Goal: Information Seeking & Learning: Learn about a topic

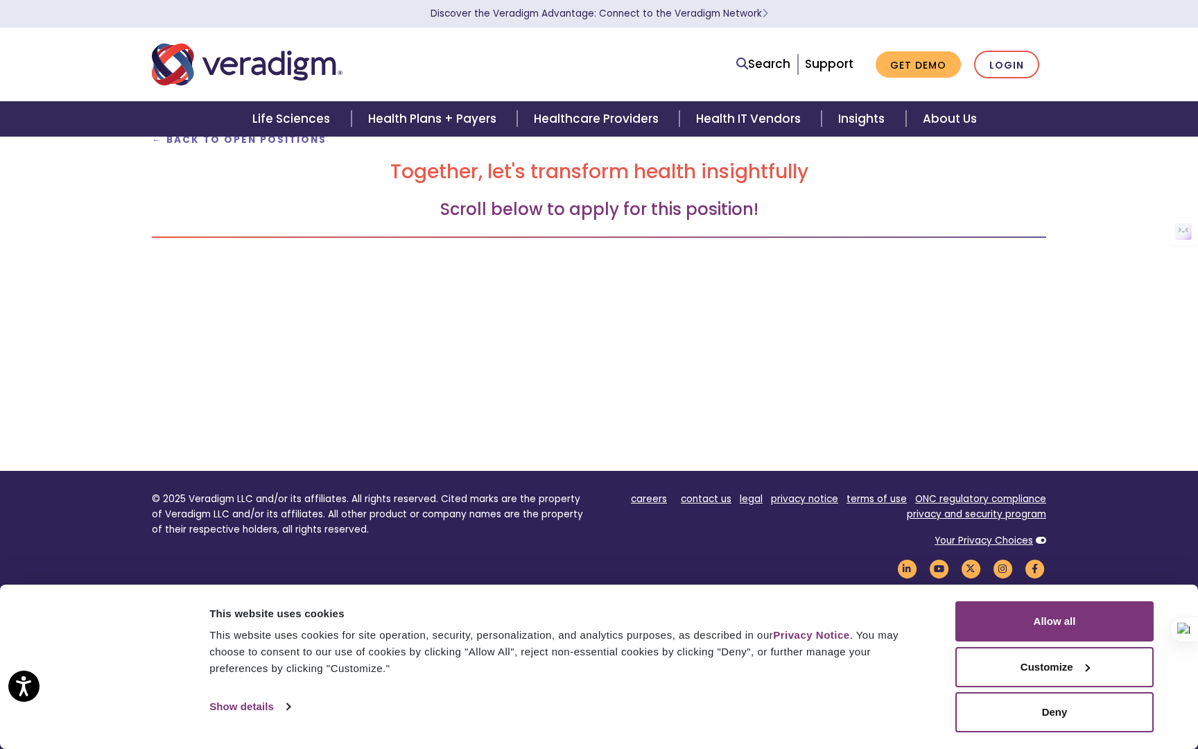
scroll to position [141, 0]
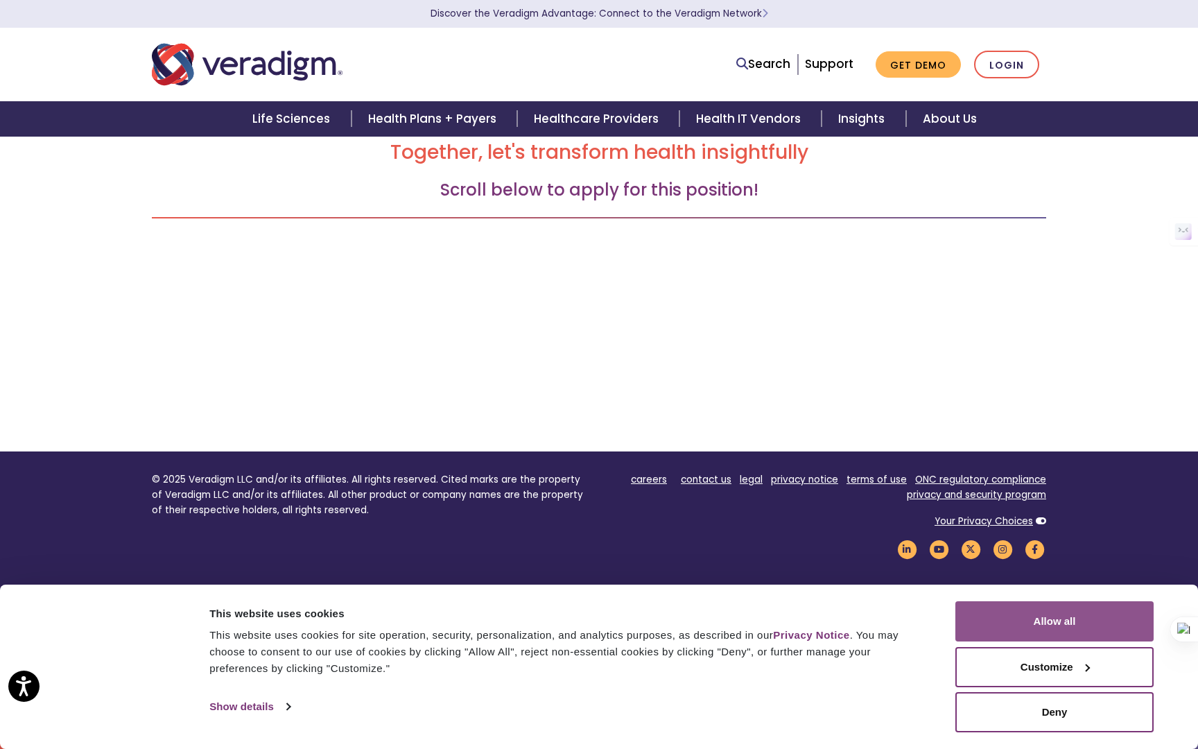
click at [1017, 619] on button "Allow all" at bounding box center [1054, 621] width 198 height 40
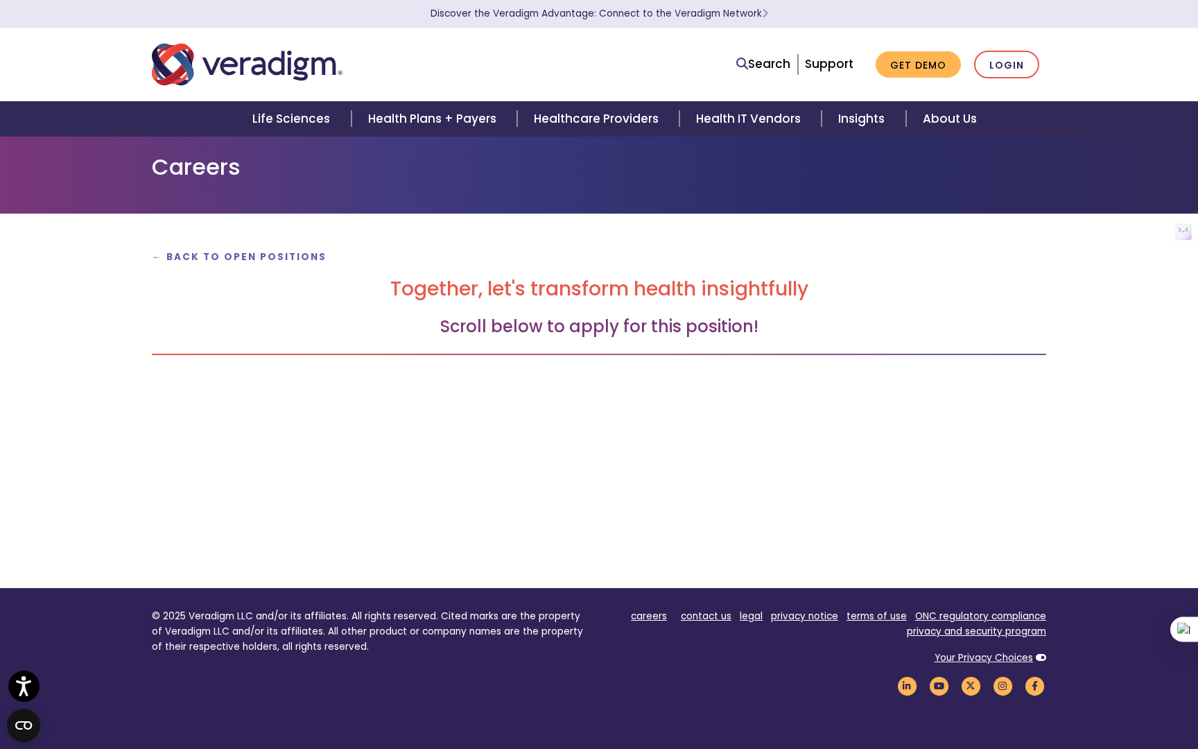
scroll to position [0, 0]
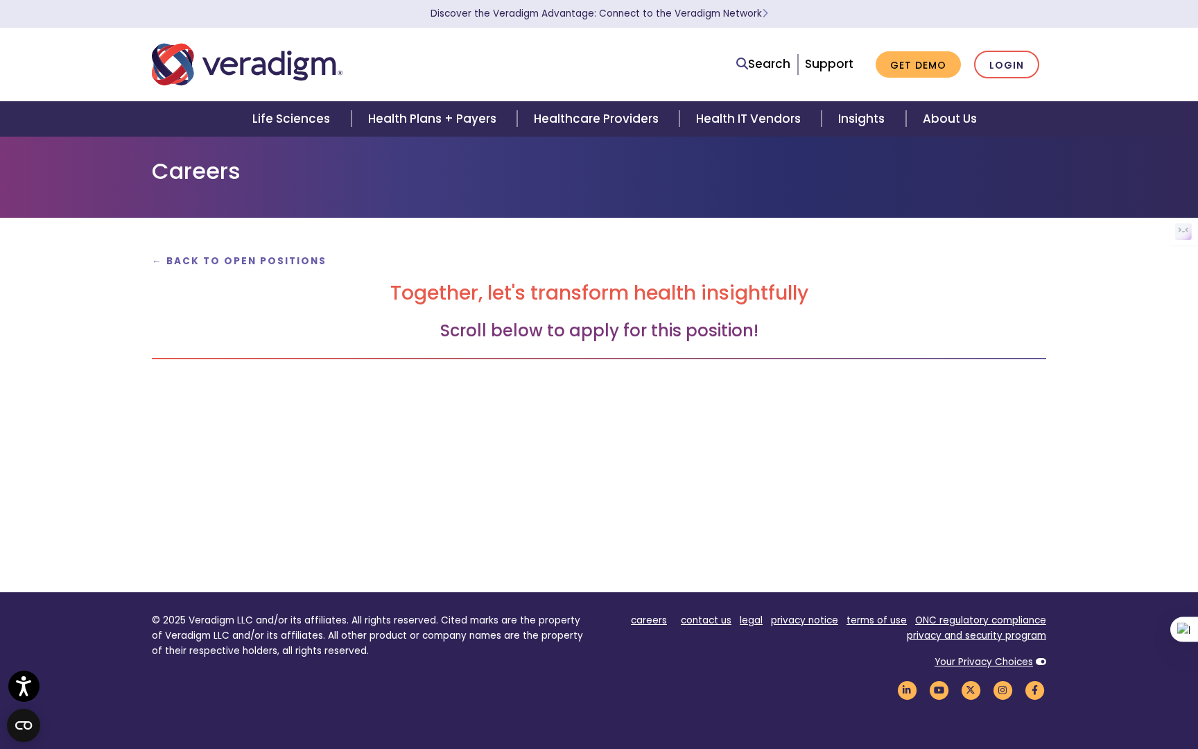
click at [915, 348] on div "← Back to Open Positions Together, let's transform health insightfully Scroll b…" at bounding box center [598, 321] width 915 height 141
click at [257, 264] on strong "← Back to Open Positions" at bounding box center [239, 260] width 175 height 13
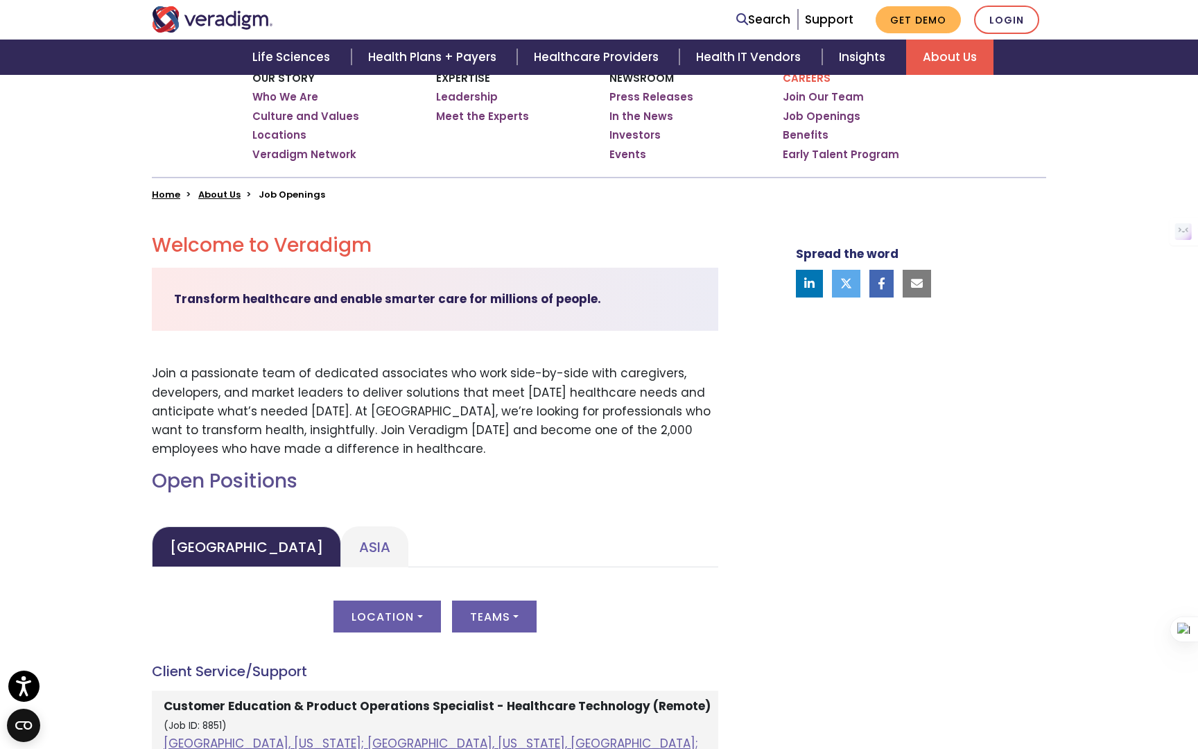
scroll to position [201, 0]
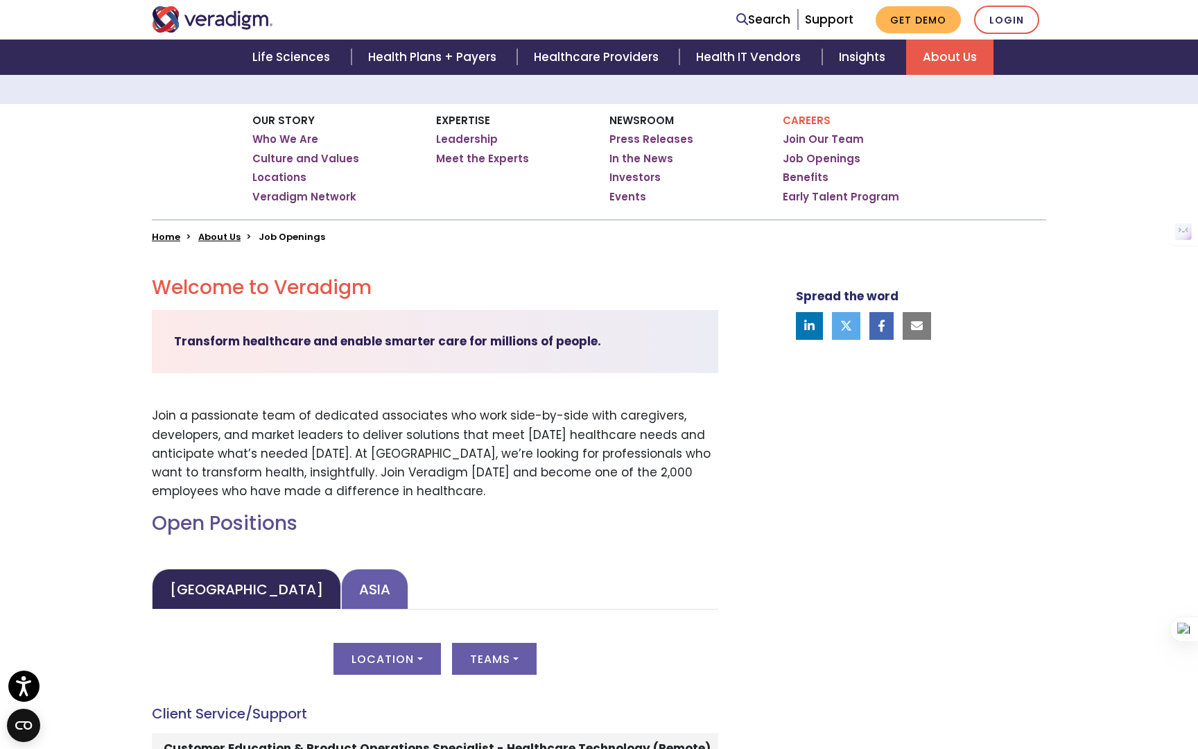
click at [341, 606] on link "Asia" at bounding box center [374, 589] width 67 height 41
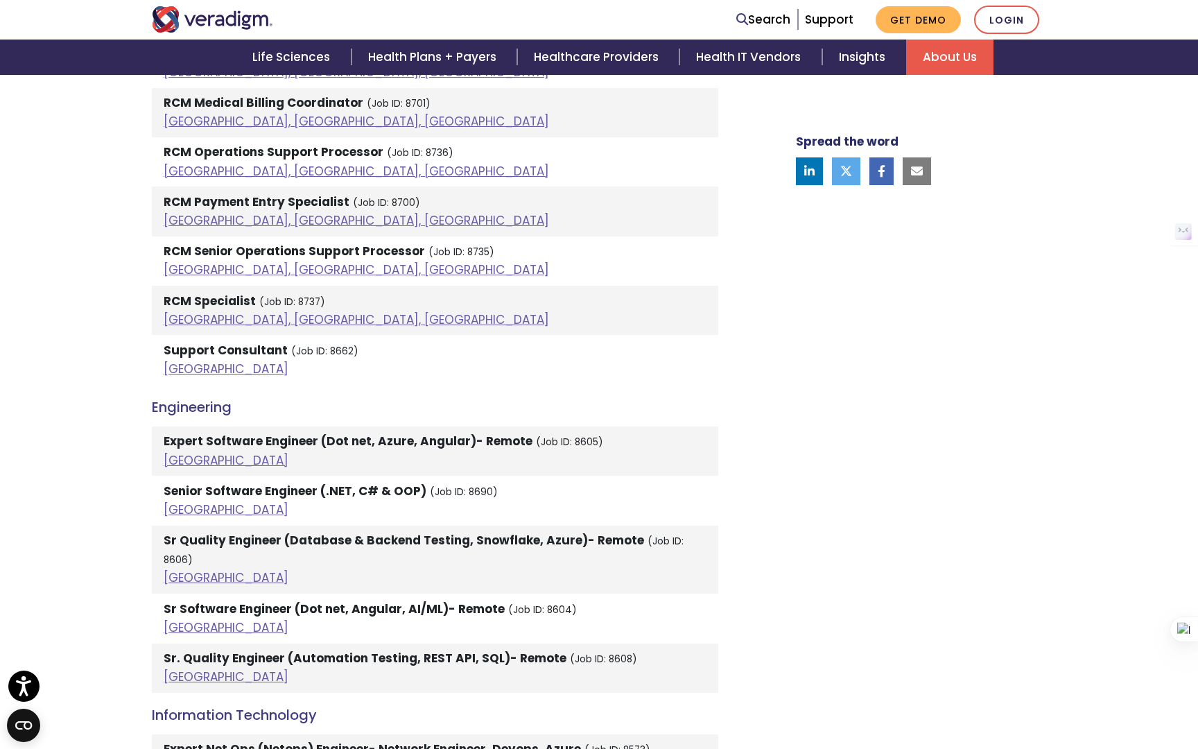
scroll to position [1533, 0]
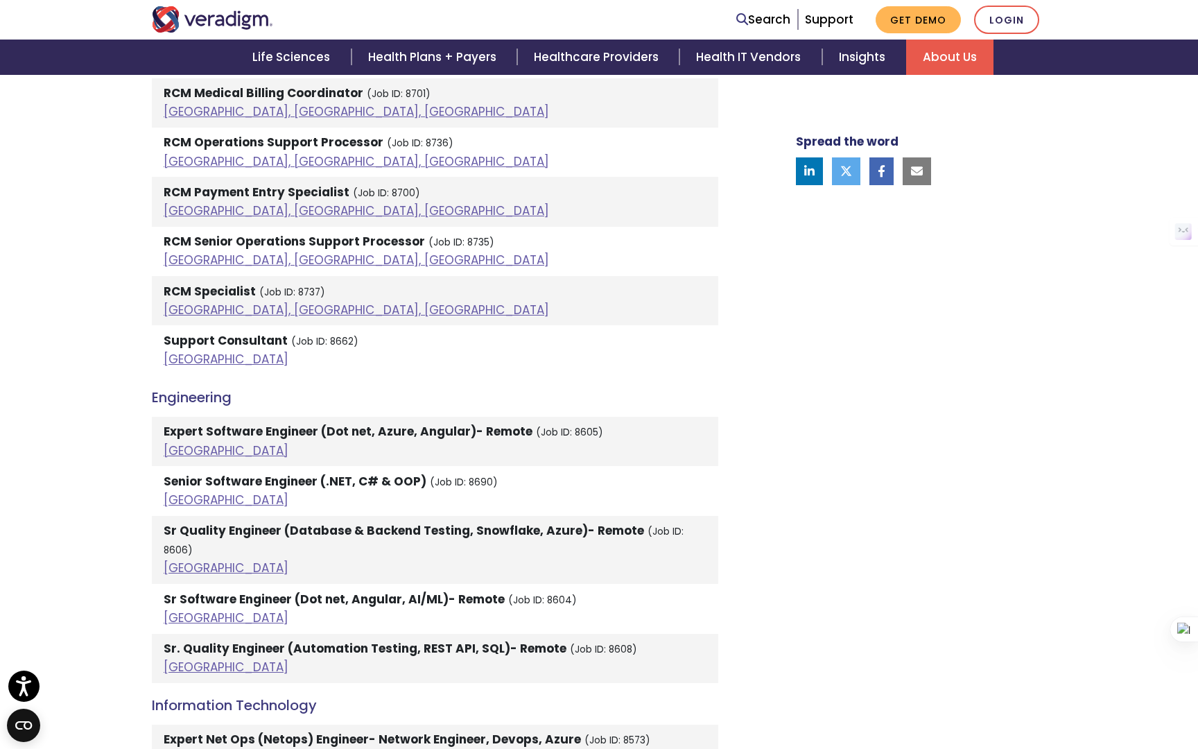
click at [315, 591] on strong "Sr Software Engineer (Dot net, Angular, AI/ML)- Remote" at bounding box center [334, 599] width 341 height 17
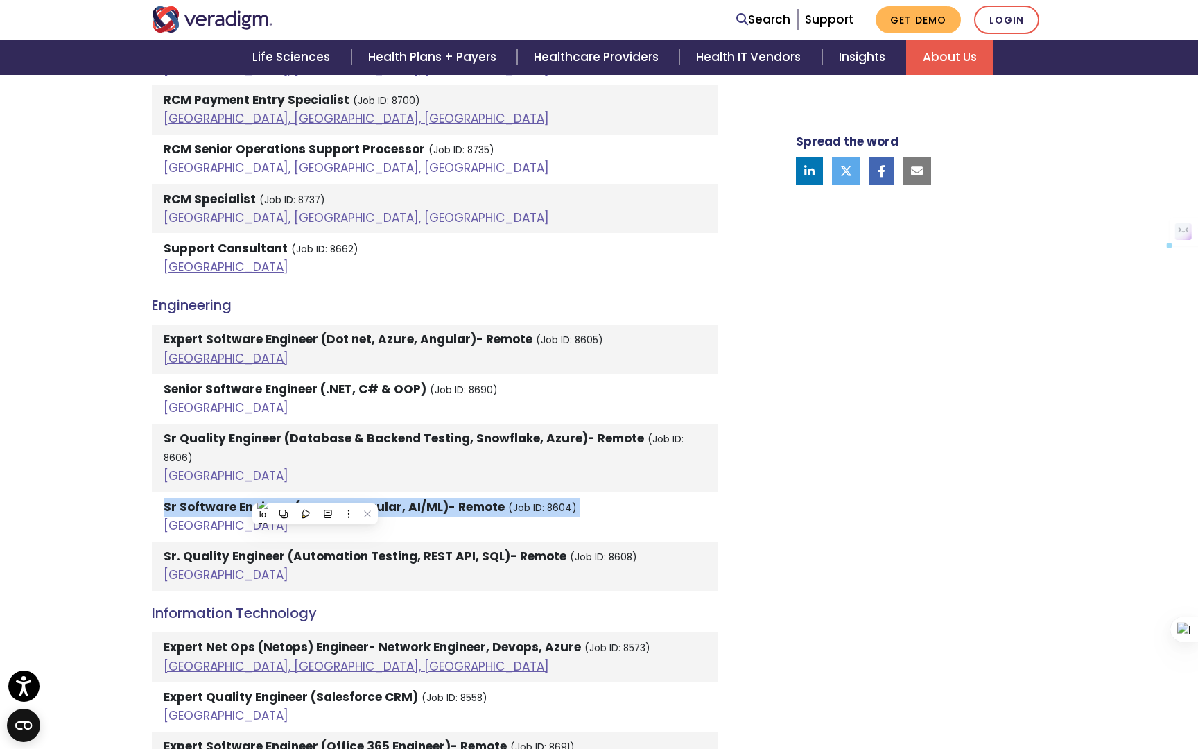
scroll to position [1627, 0]
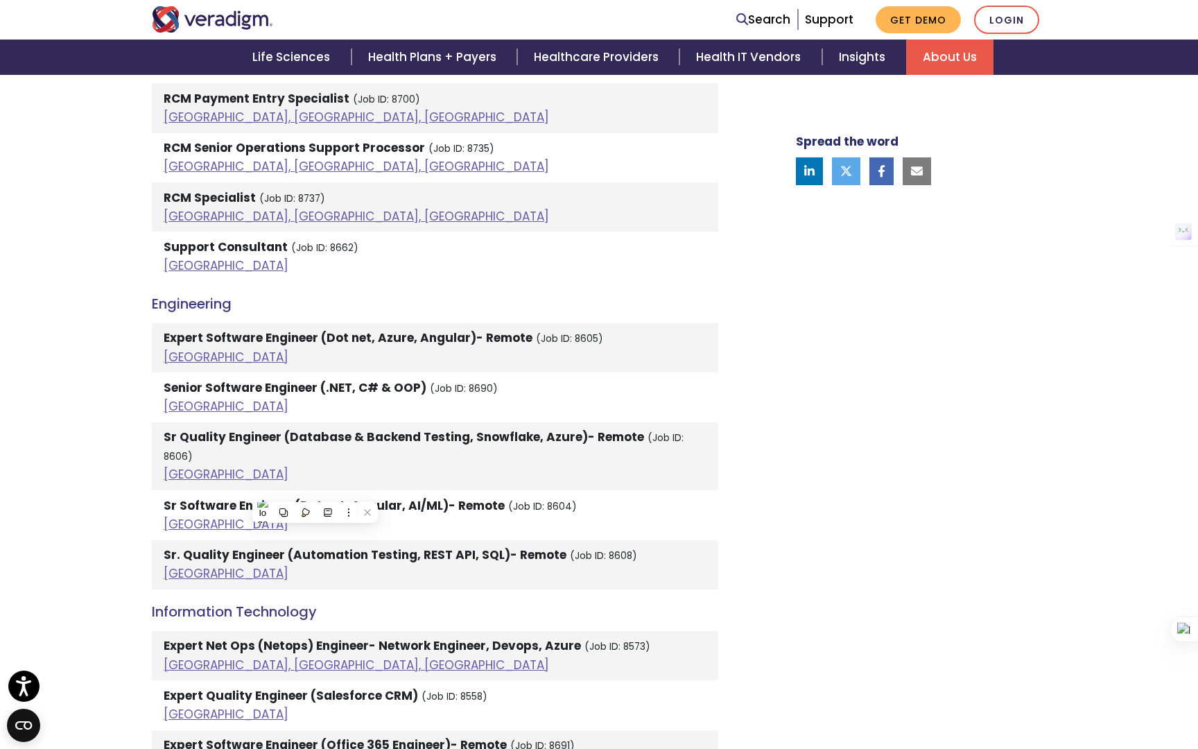
click at [333, 546] on strong "Sr. Quality Engineer (Automation Testing, REST API, SQL)- Remote" at bounding box center [365, 554] width 403 height 17
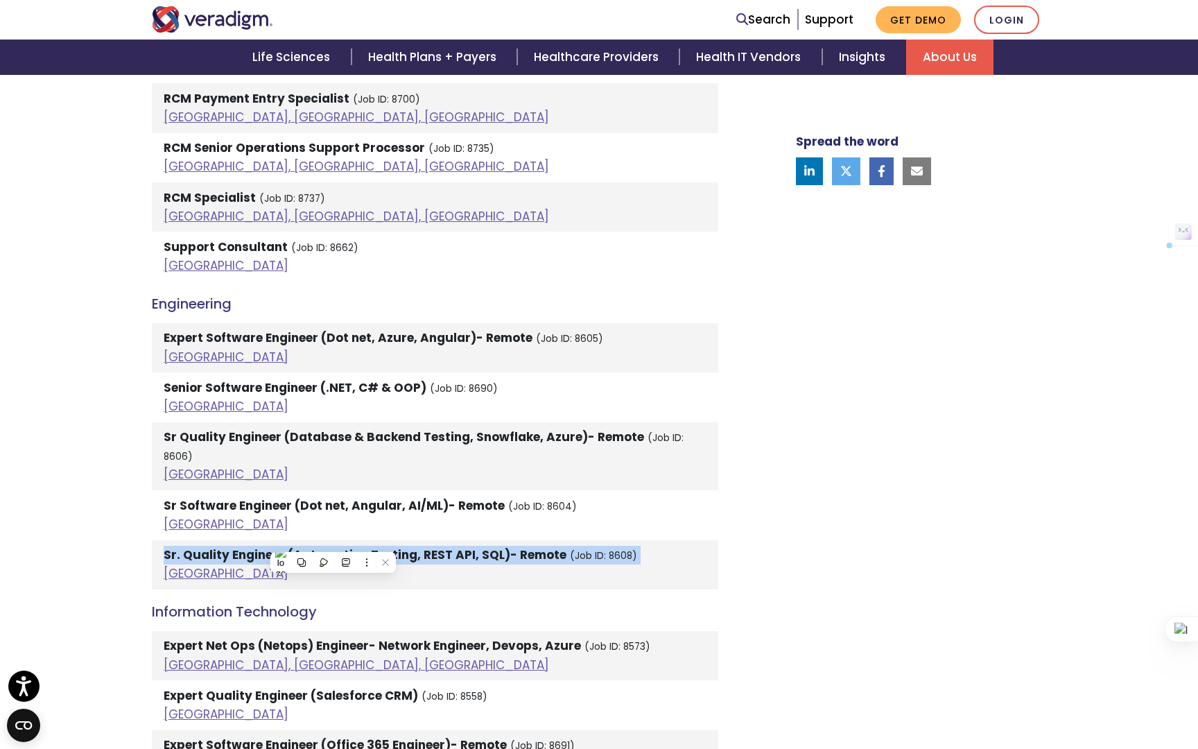
click at [333, 546] on strong "Sr. Quality Engineer (Automation Testing, REST API, SQL)- Remote" at bounding box center [365, 554] width 403 height 17
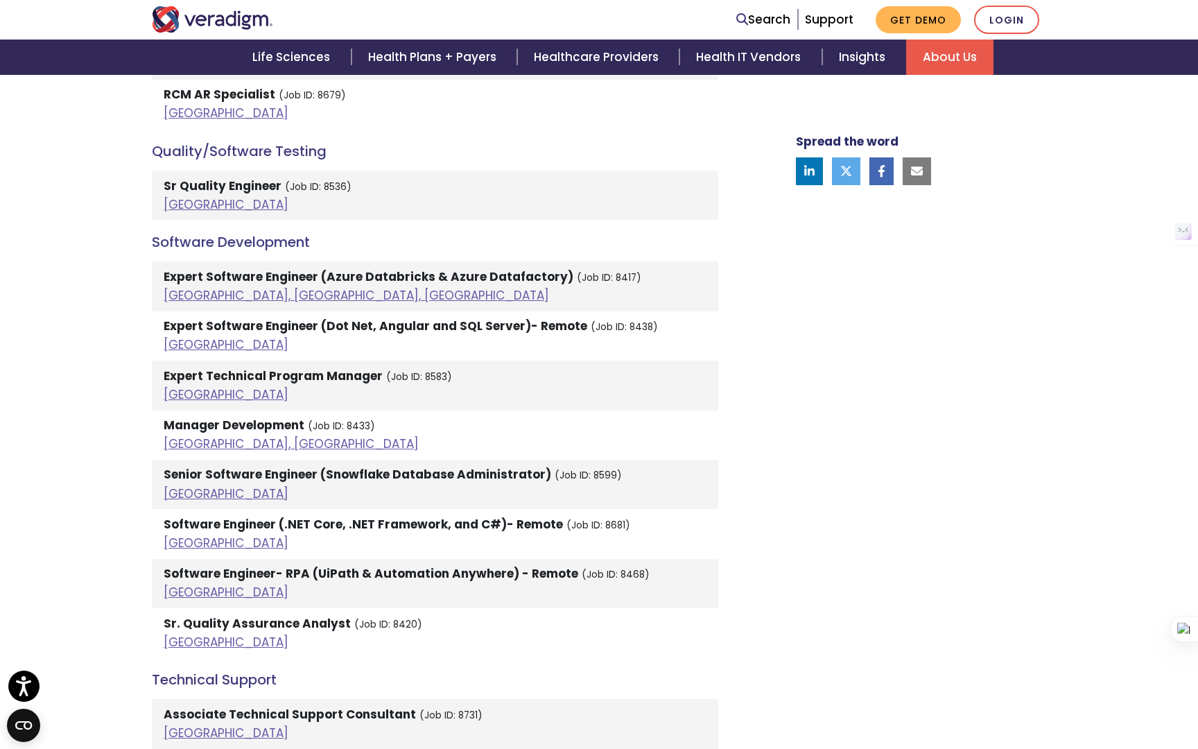
scroll to position [2769, 0]
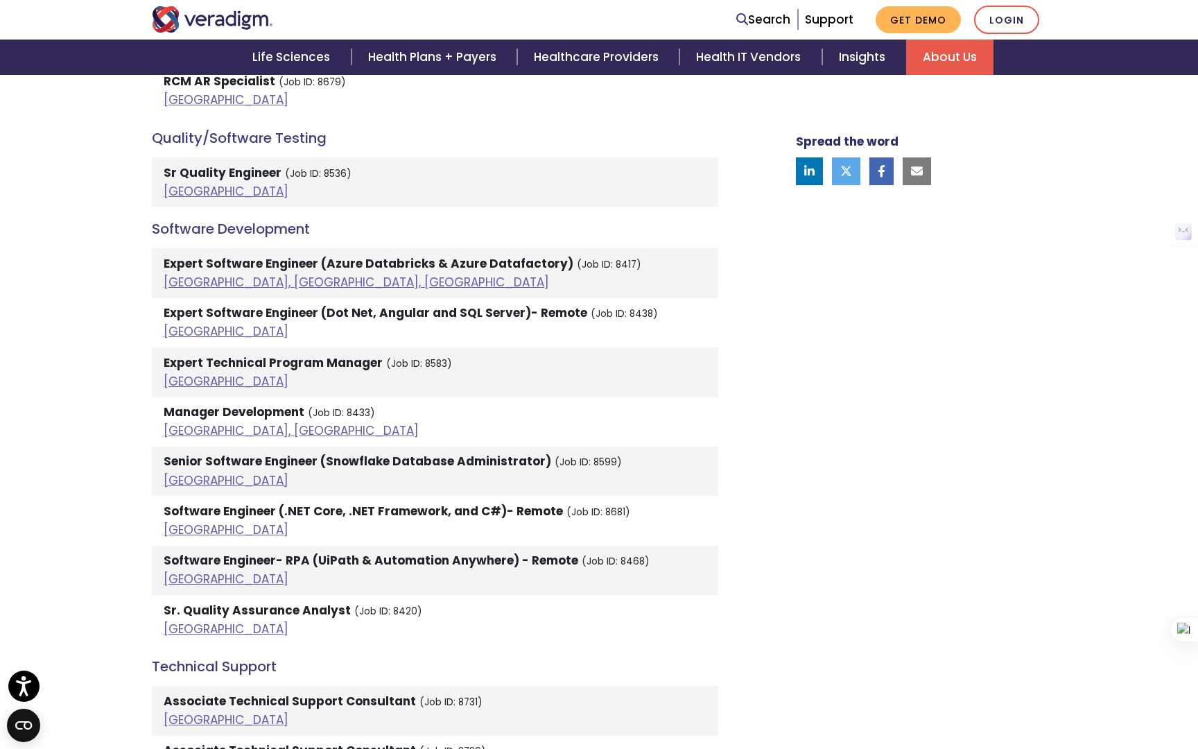
click at [202, 503] on strong "Software Engineer (.NET Core, .NET Framework, and C#)- Remote" at bounding box center [363, 511] width 399 height 17
click at [206, 503] on strong "Software Engineer (.NET Core, .NET Framework, and C#)- Remote" at bounding box center [363, 511] width 399 height 17
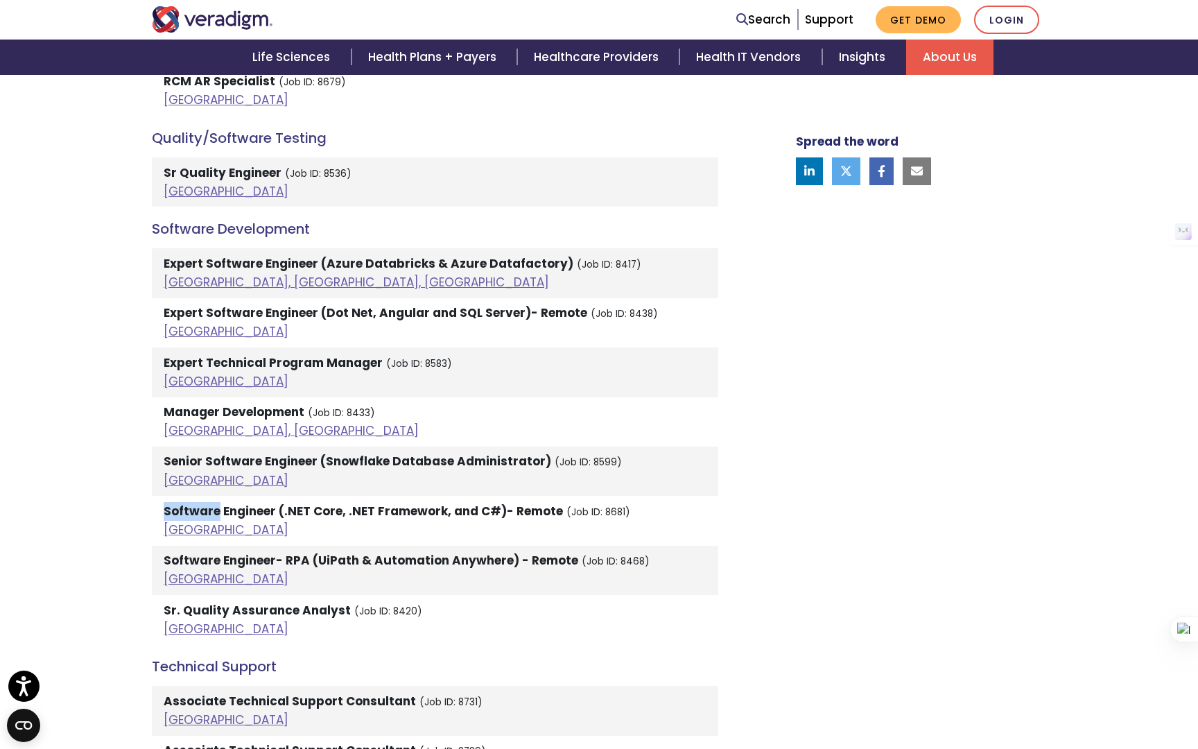
click at [206, 503] on strong "Software Engineer (.NET Core, .NET Framework, and C#)- Remote" at bounding box center [363, 511] width 399 height 17
click at [641, 498] on li "Software Engineer (.NET Core, .NET Framework, and C#)- Remote (Job ID: 8681) In…" at bounding box center [435, 520] width 566 height 49
click at [608, 505] on small "(Job ID: 8681)" at bounding box center [598, 511] width 64 height 13
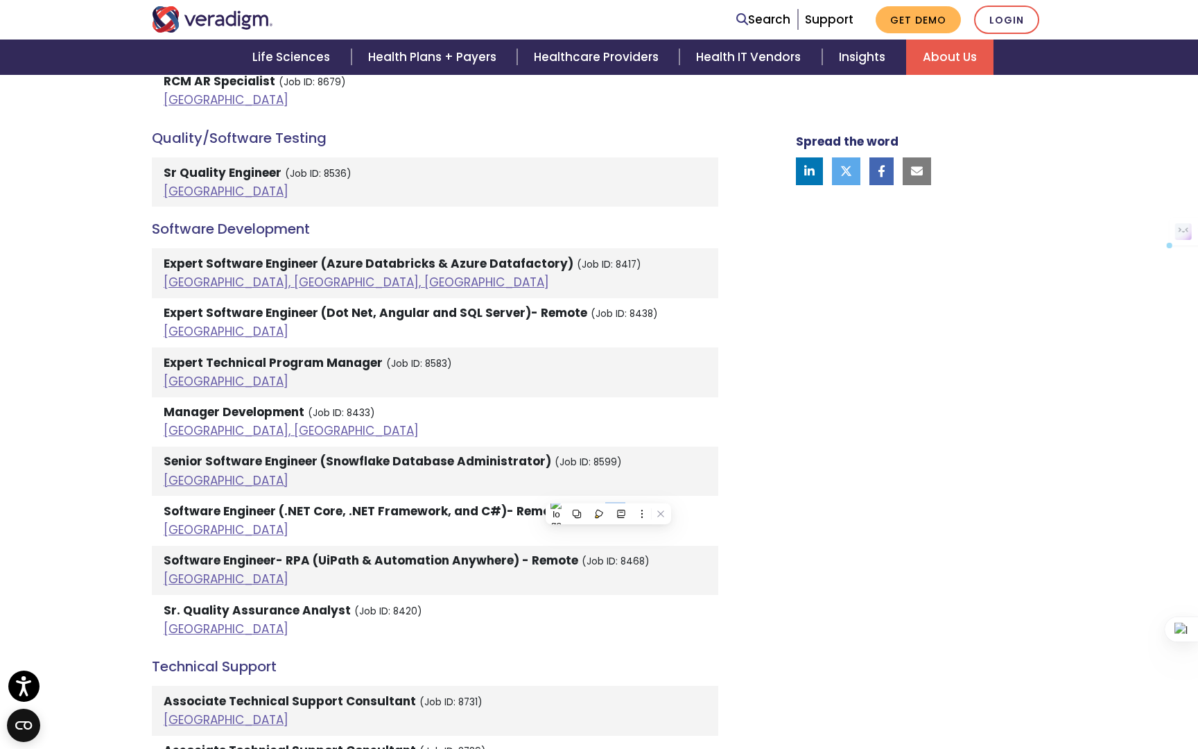
copy small "8681"
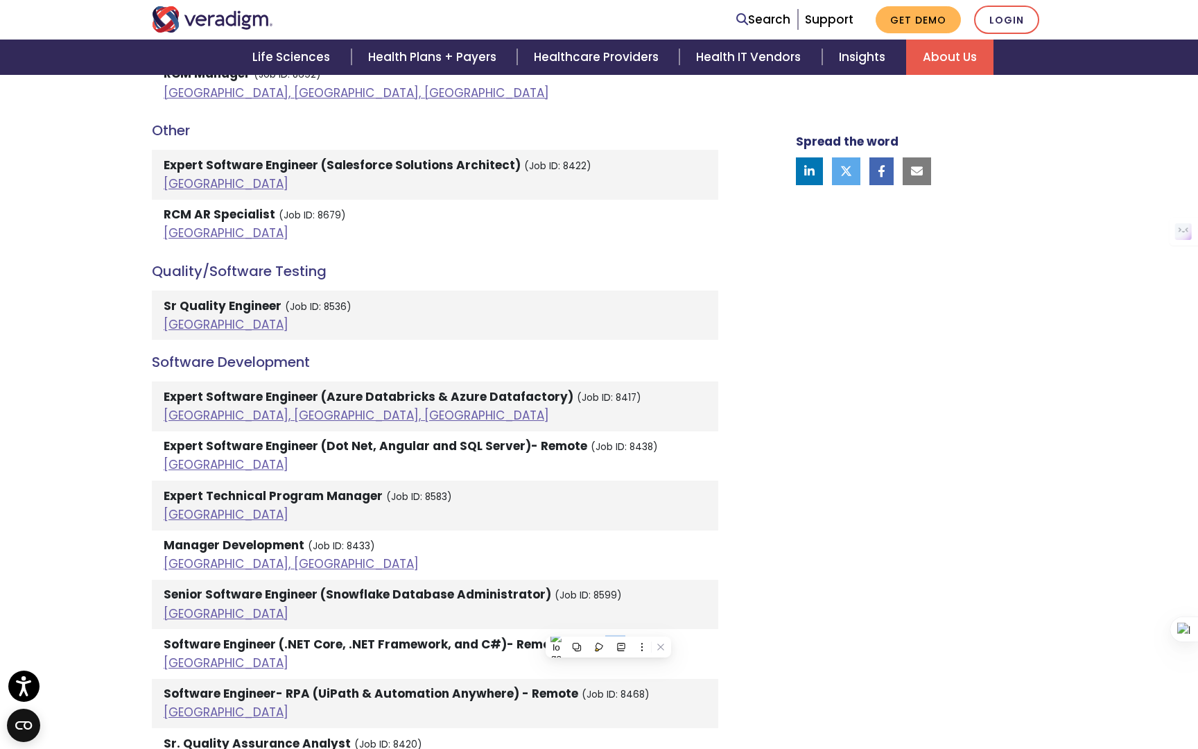
scroll to position [2805, 0]
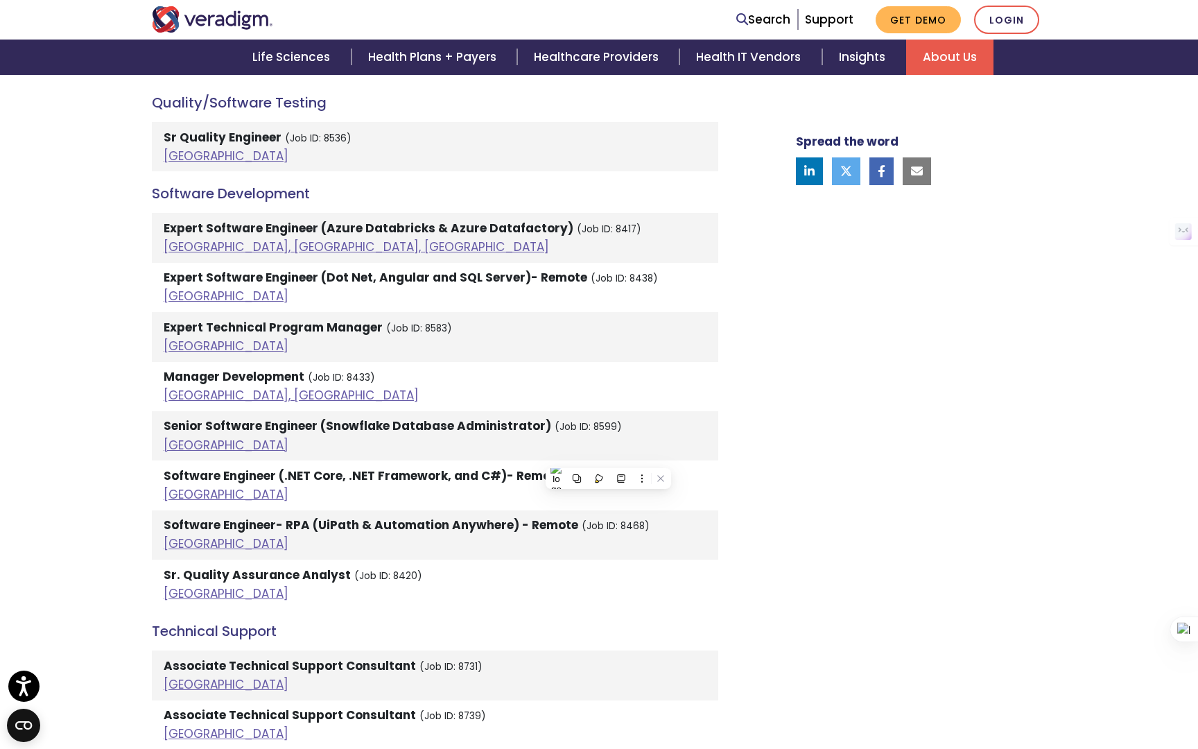
click at [298, 460] on li "Software Engineer (.NET Core, .NET Framework, and C#)- Remote (Job ID: 8681) In…" at bounding box center [435, 484] width 566 height 49
click at [168, 486] on link "India" at bounding box center [226, 494] width 125 height 17
